Goal: Task Accomplishment & Management: Manage account settings

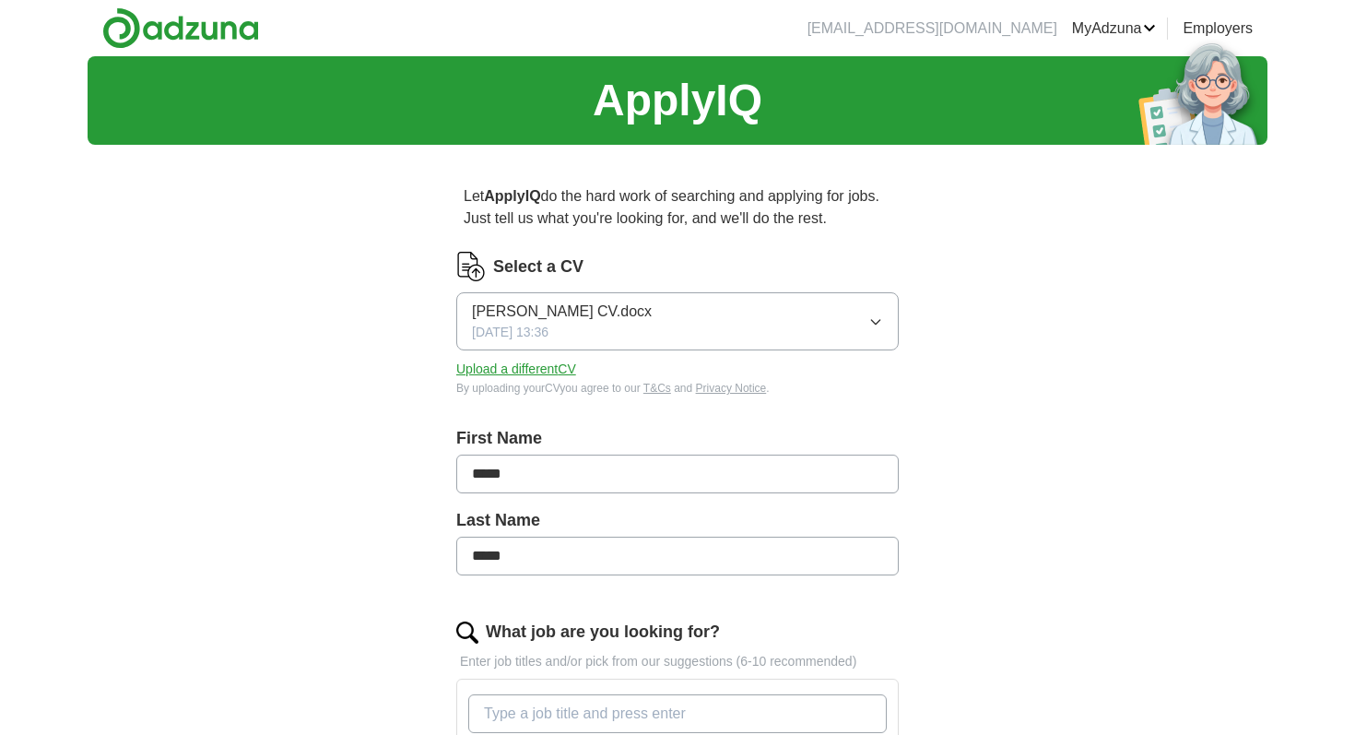
click at [539, 370] on button "Upload a different CV" at bounding box center [516, 369] width 120 height 19
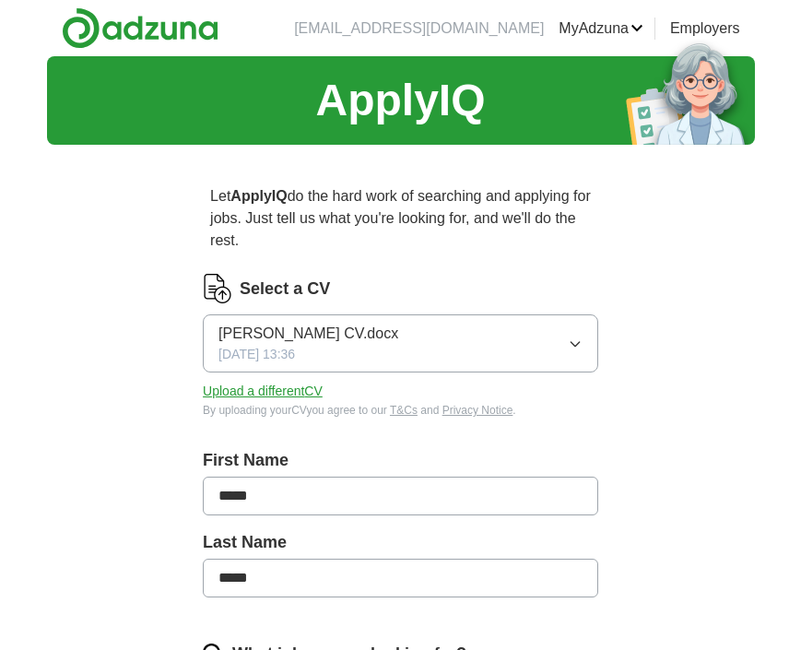
click at [267, 378] on div "Select a CV [PERSON_NAME] CV.docx [DATE] 13:36 Upload a different CV By uploadi…" at bounding box center [401, 346] width 396 height 145
click at [267, 387] on button "Upload a different CV" at bounding box center [263, 391] width 120 height 19
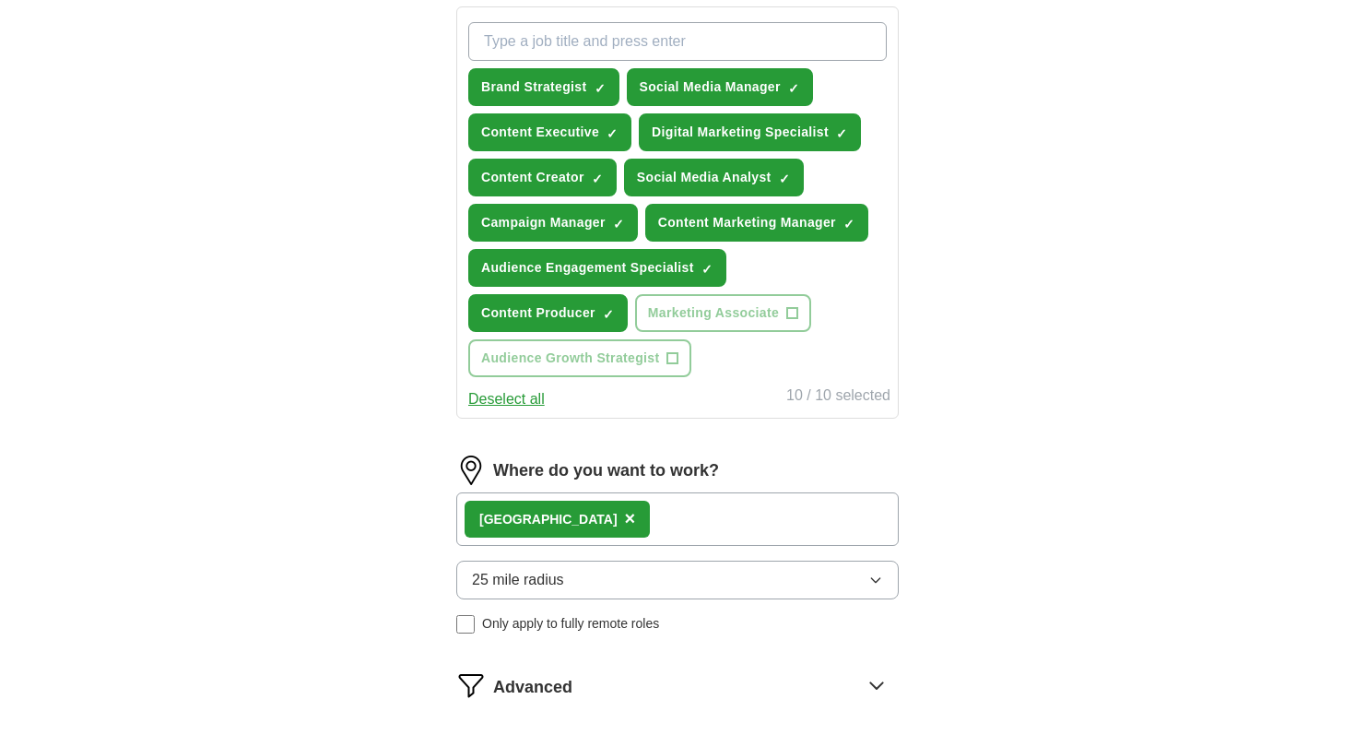
scroll to position [673, 0]
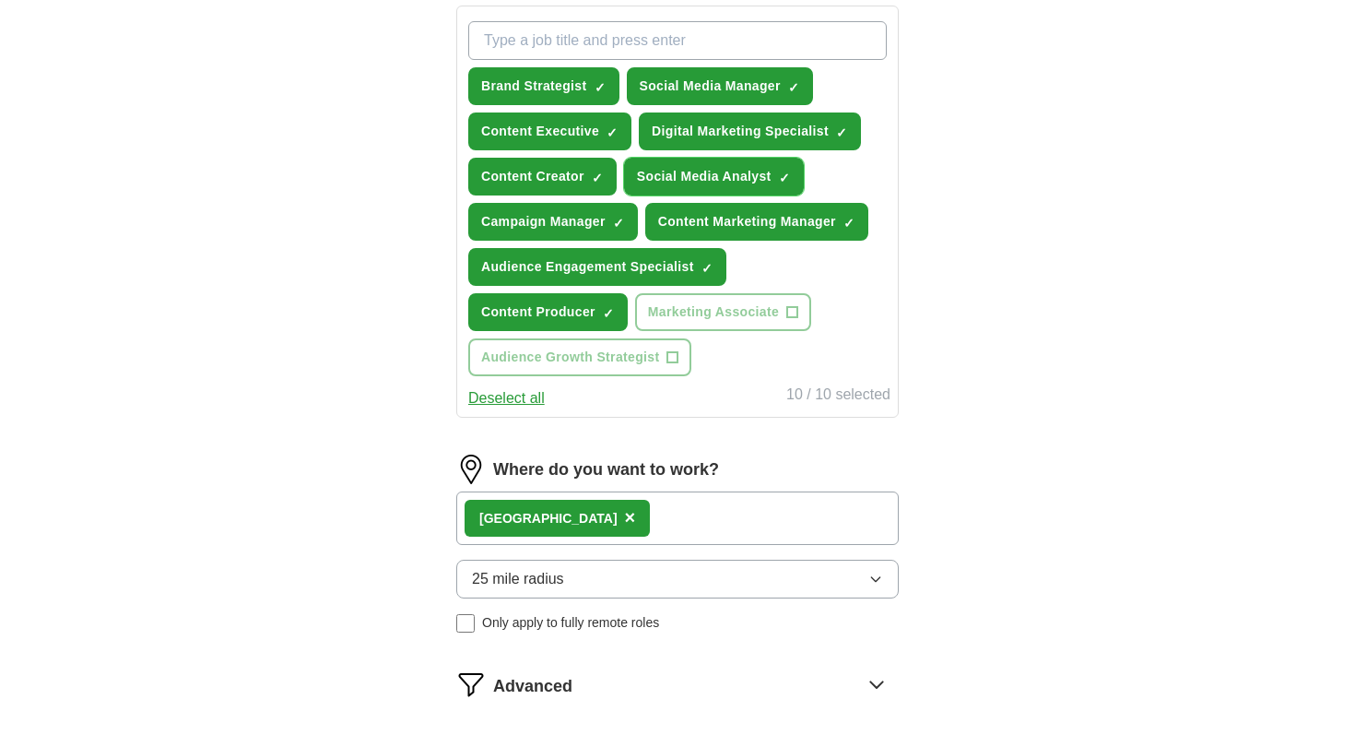
click at [0, 0] on span "×" at bounding box center [0, 0] width 0 height 0
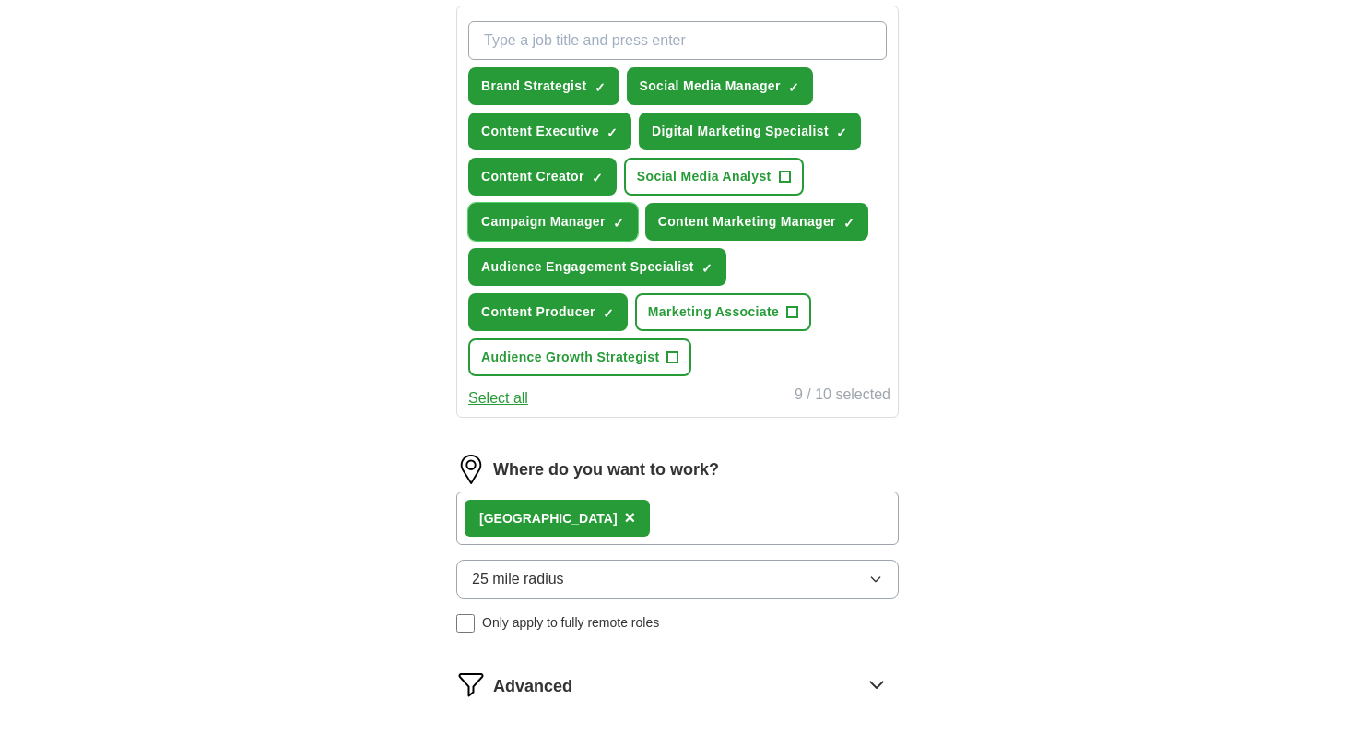
click at [0, 0] on span "×" at bounding box center [0, 0] width 0 height 0
click at [524, 395] on button "Select all" at bounding box center [498, 398] width 60 height 22
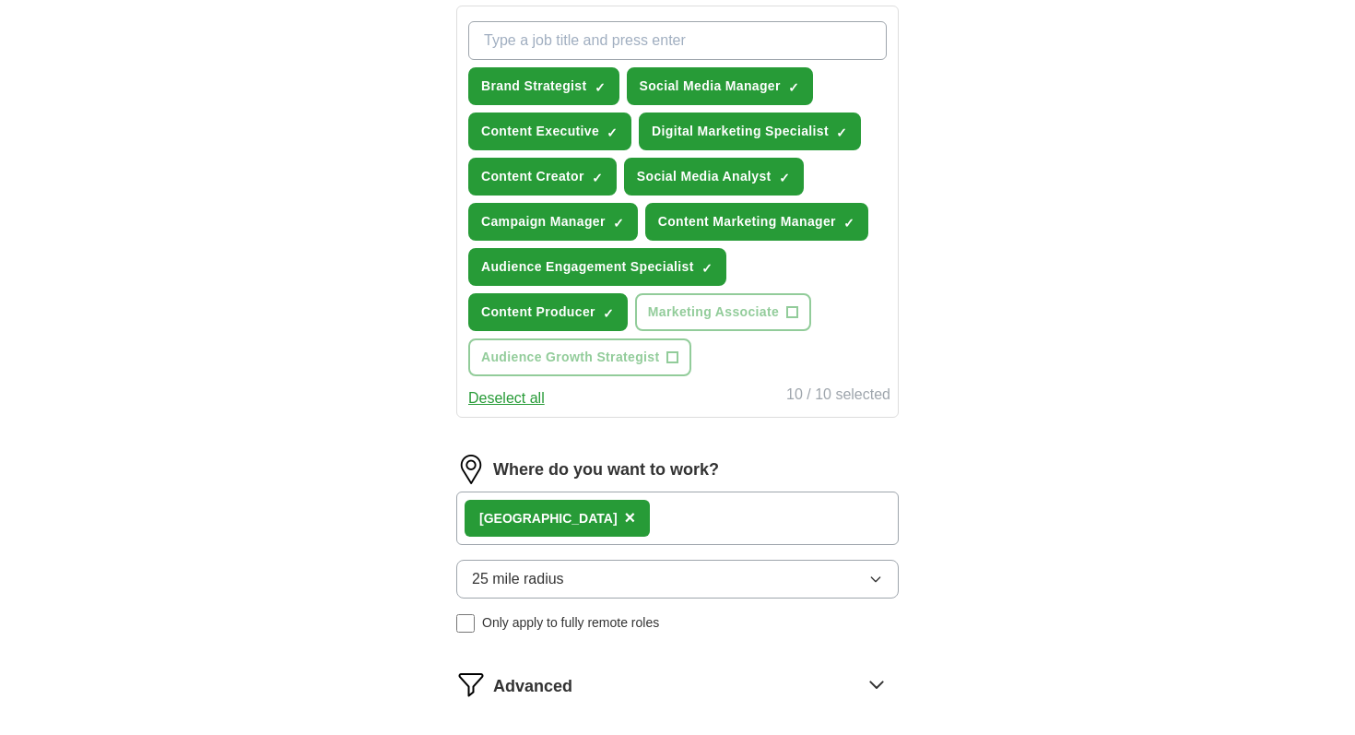
click at [524, 395] on button "Deselect all" at bounding box center [506, 398] width 77 height 22
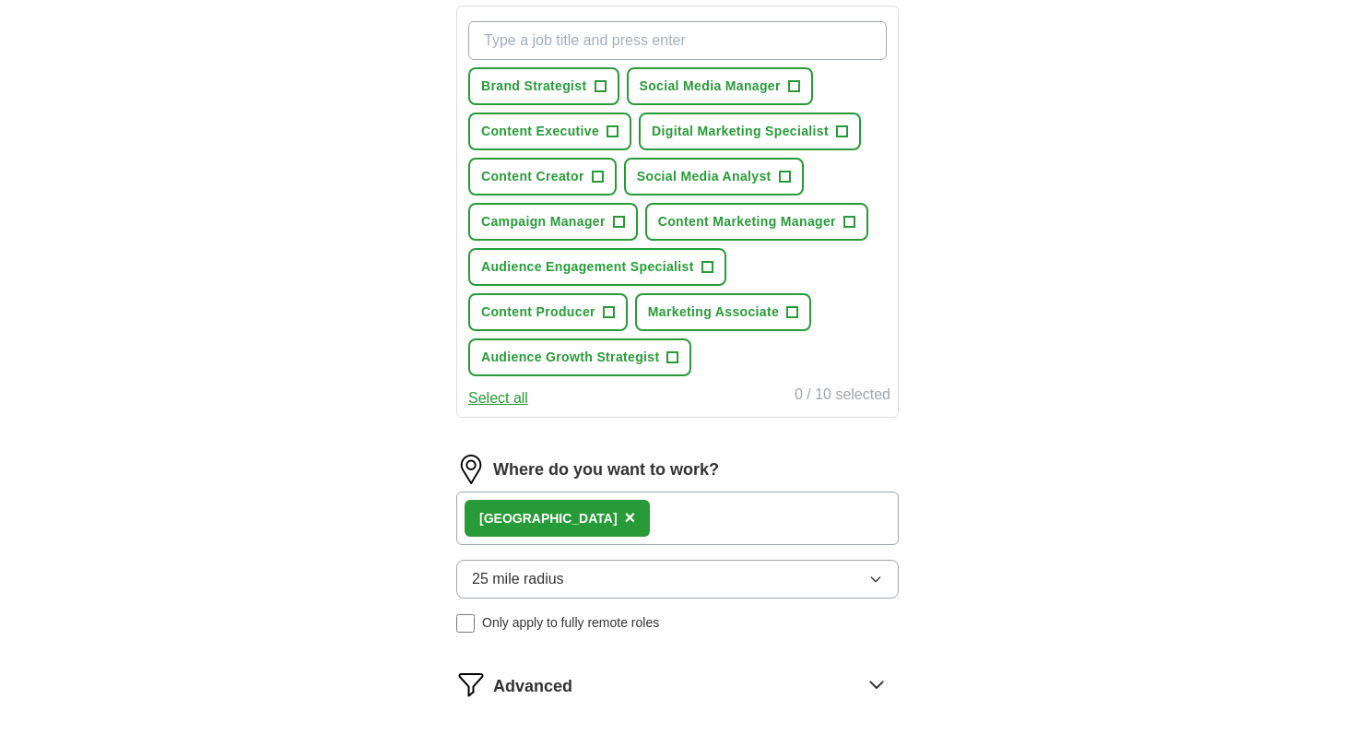
click at [524, 401] on button "Select all" at bounding box center [498, 398] width 60 height 22
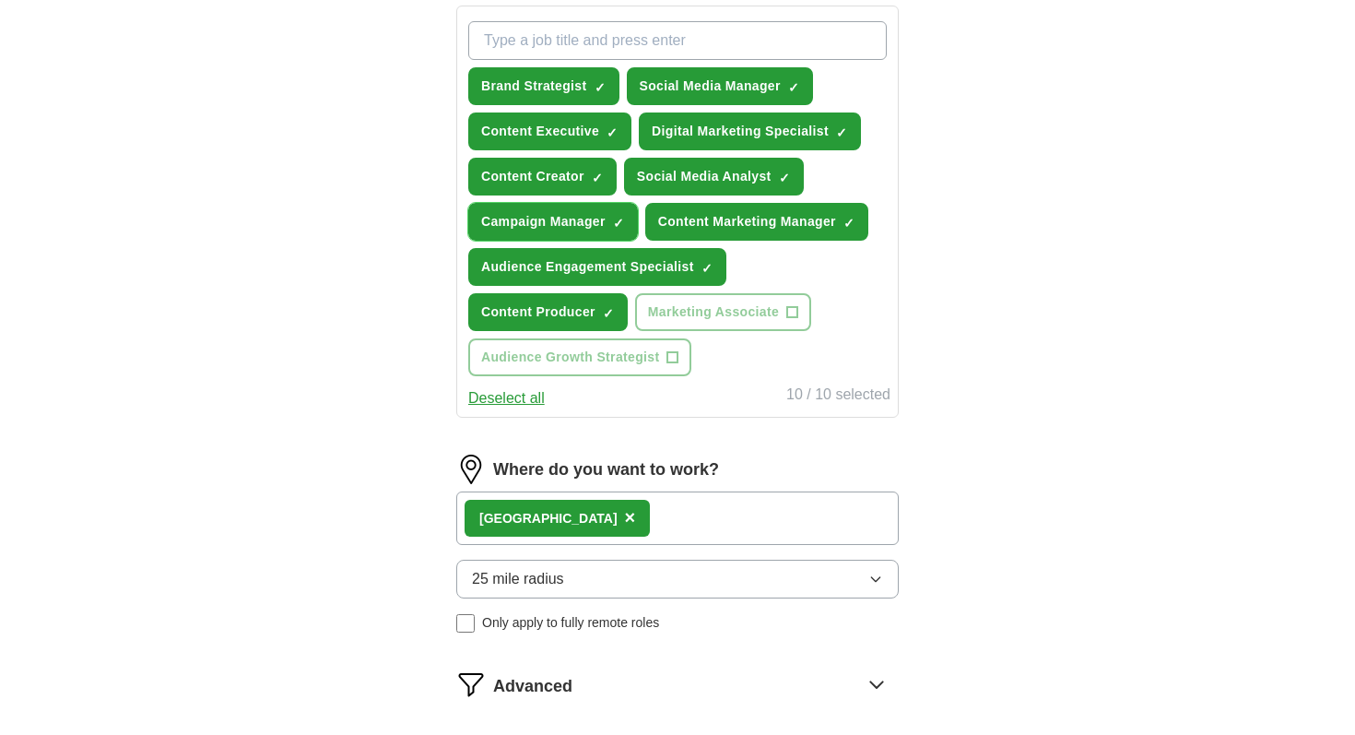
click at [0, 0] on span "×" at bounding box center [0, 0] width 0 height 0
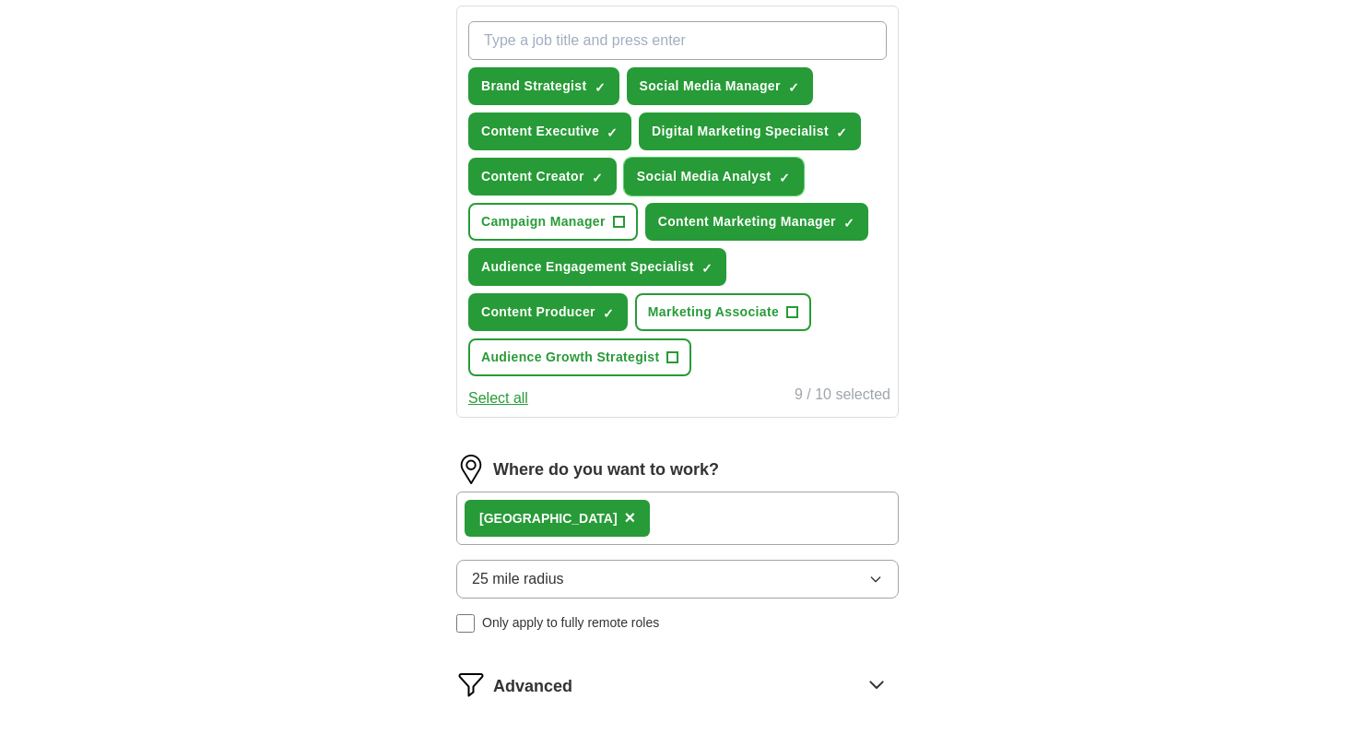
click at [0, 0] on span "×" at bounding box center [0, 0] width 0 height 0
click at [639, 41] on input "What job are you looking for?" at bounding box center [677, 40] width 419 height 39
type input "S"
click at [795, 305] on span "+" at bounding box center [792, 312] width 11 height 15
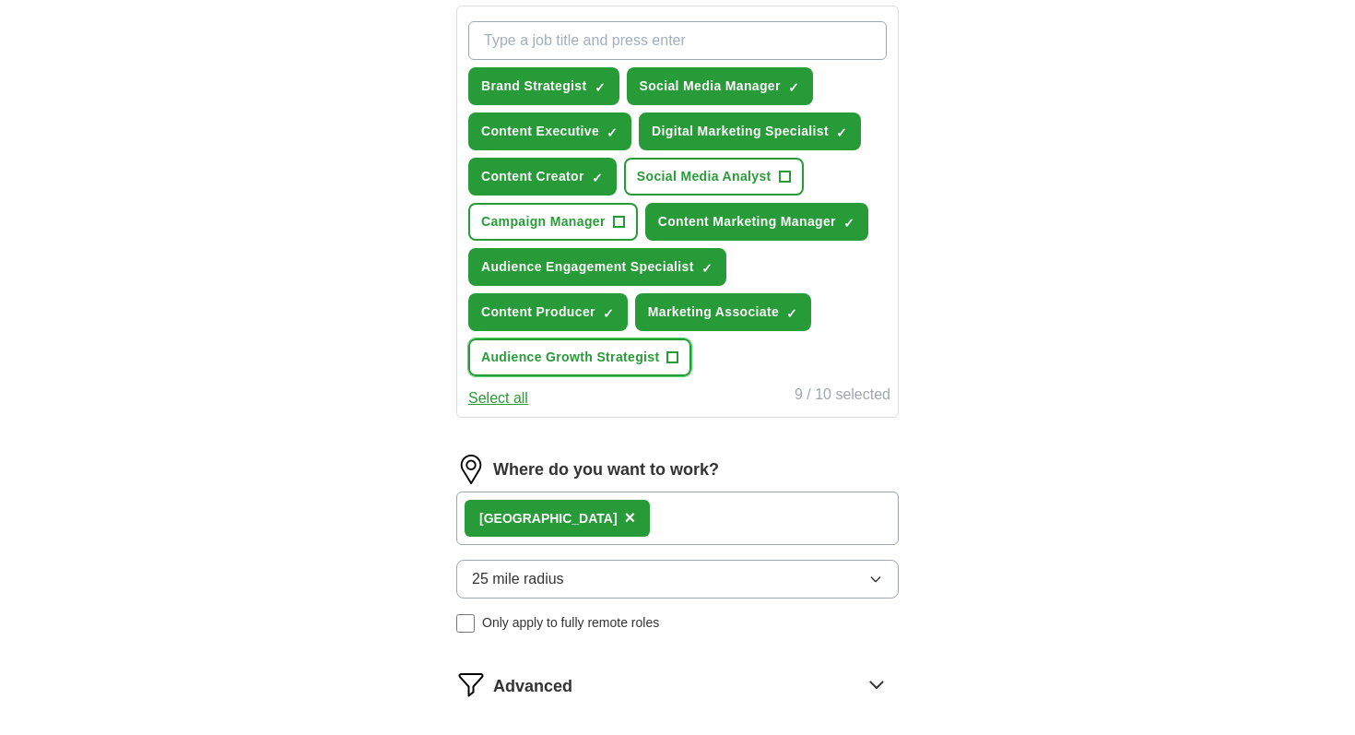
click at [672, 354] on span "+" at bounding box center [673, 357] width 11 height 15
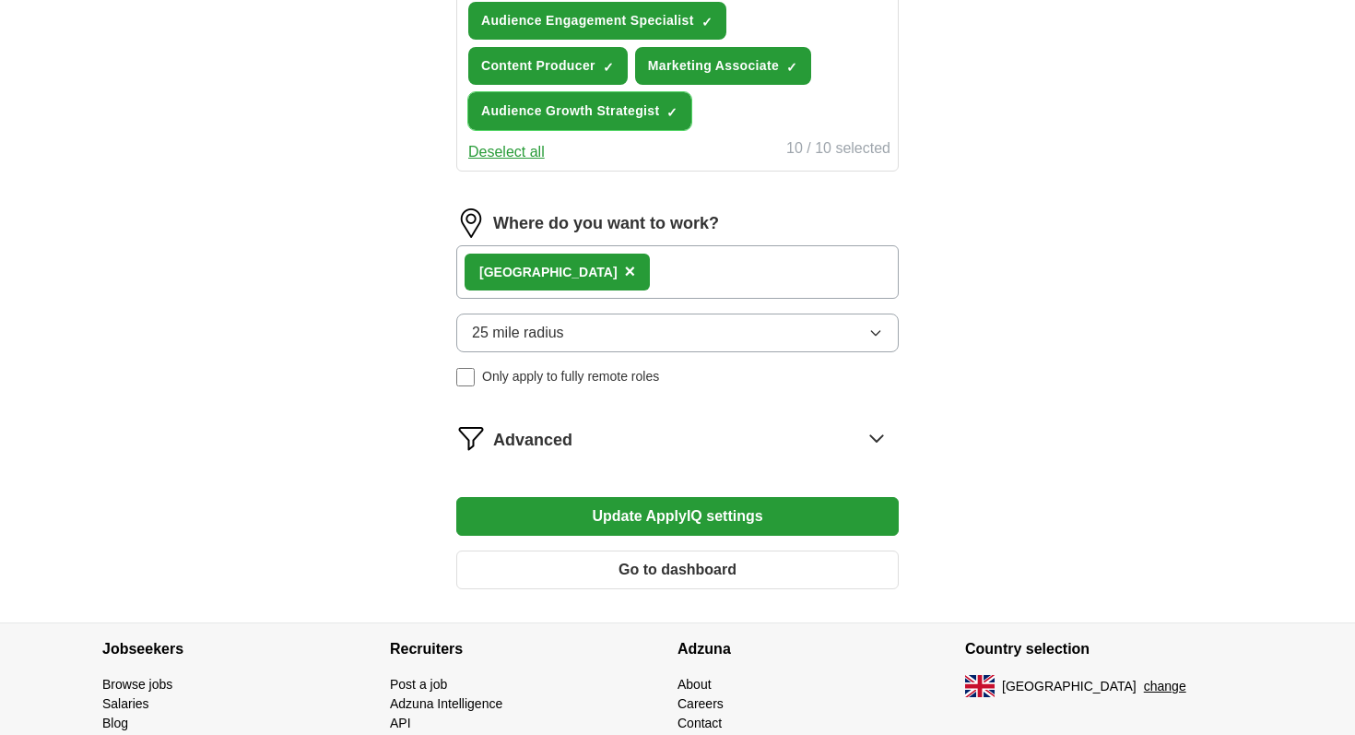
scroll to position [937, 0]
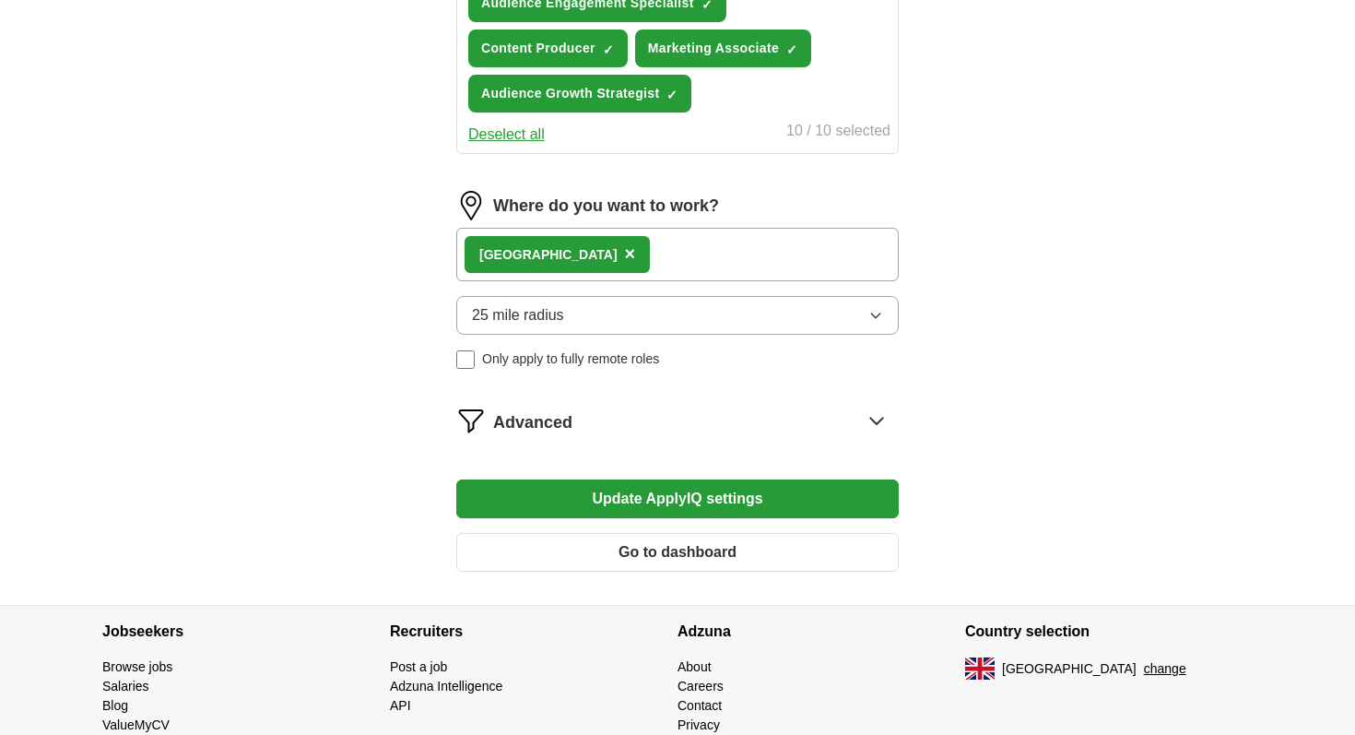
click at [867, 429] on icon at bounding box center [877, 421] width 30 height 30
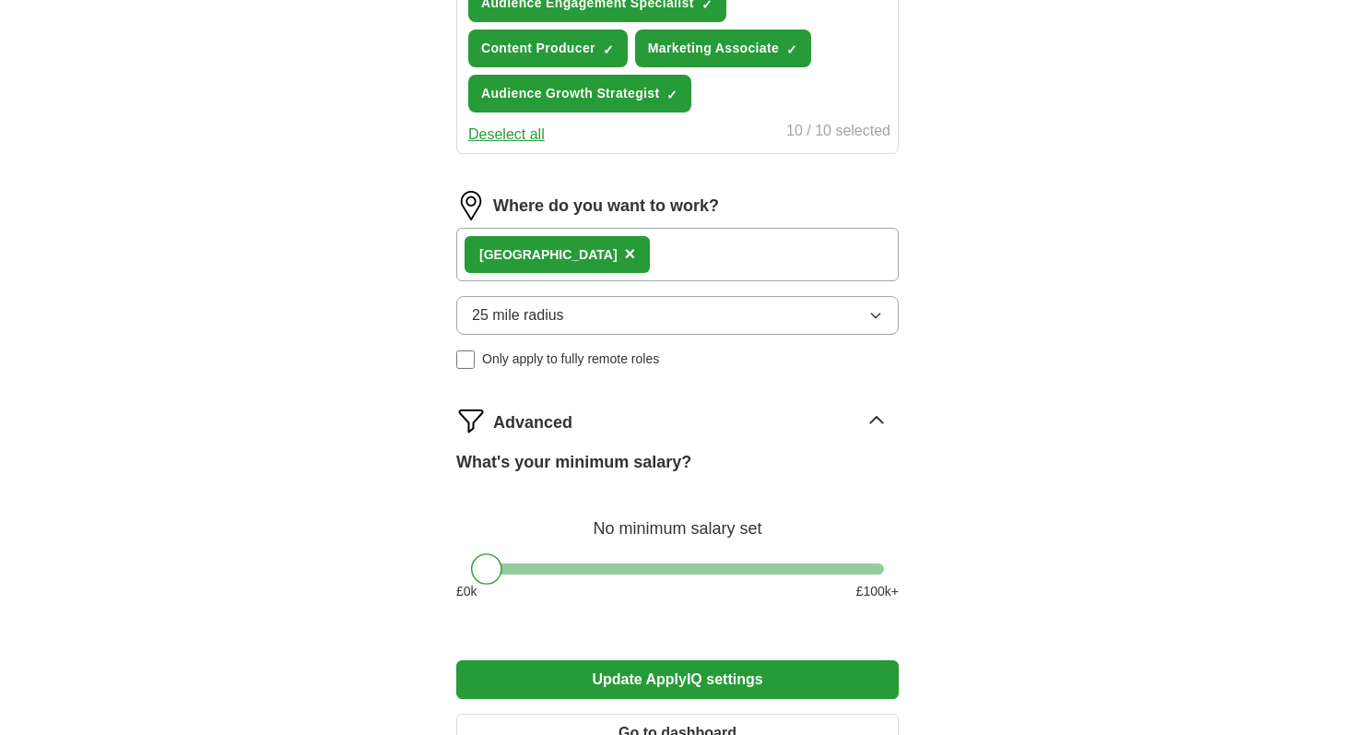
scroll to position [1167, 0]
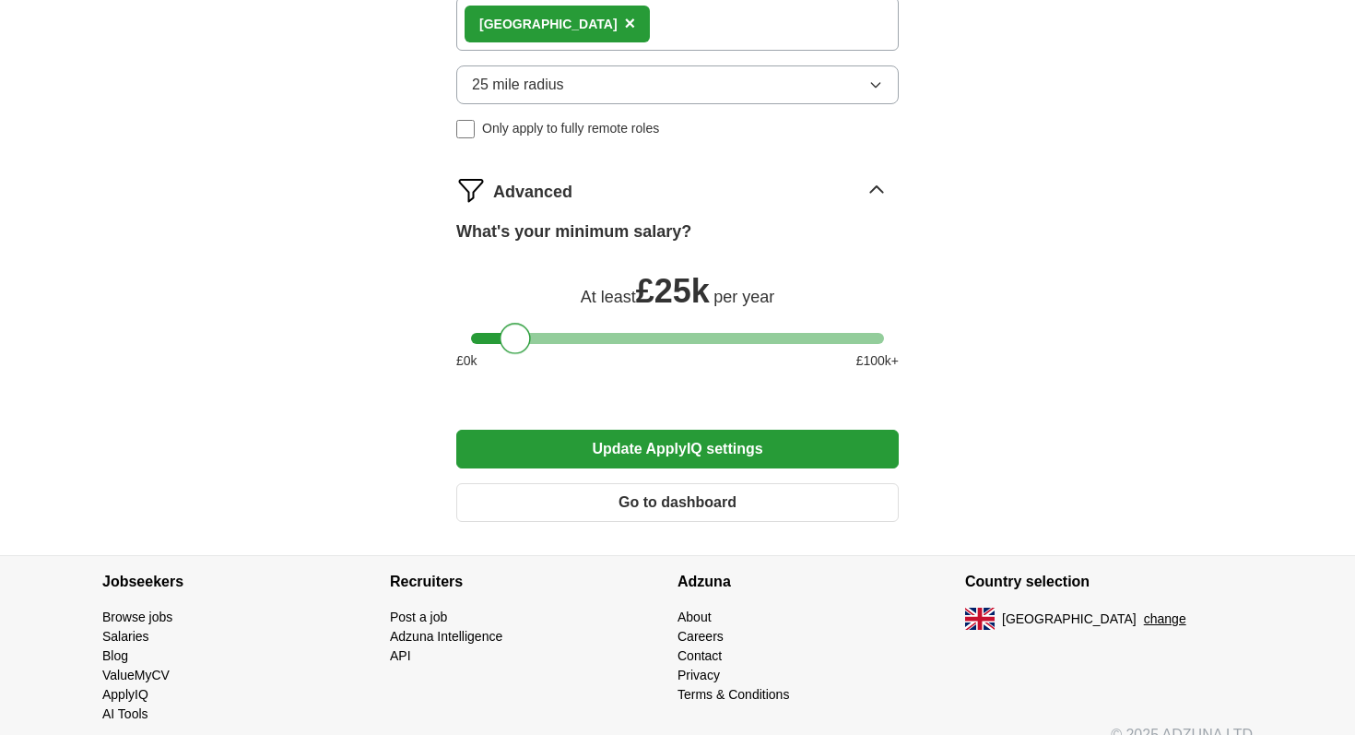
drag, startPoint x: 490, startPoint y: 337, endPoint x: 516, endPoint y: 336, distance: 26.8
click at [517, 336] on div at bounding box center [515, 338] width 31 height 31
click at [702, 440] on button "Update ApplyIQ settings" at bounding box center [677, 449] width 443 height 39
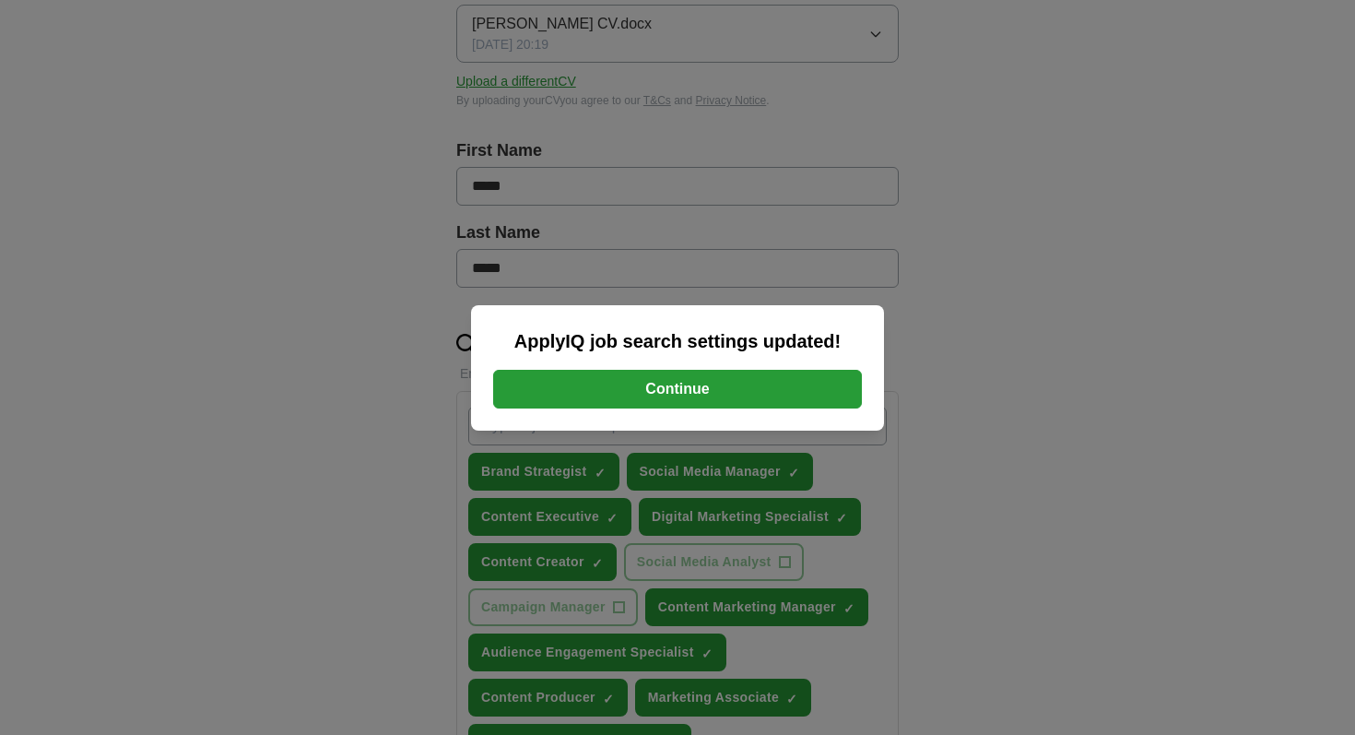
scroll to position [0, 0]
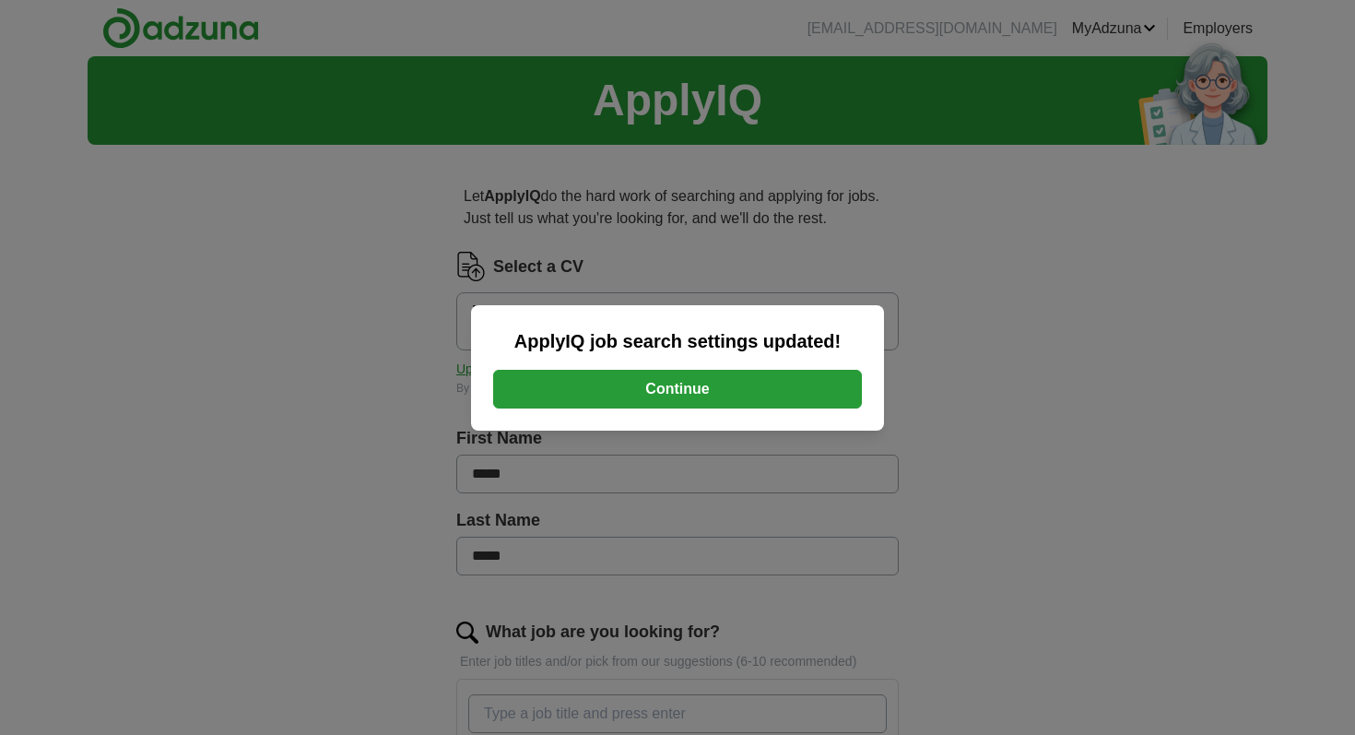
click at [688, 391] on button "Continue" at bounding box center [677, 389] width 369 height 39
